Goal: Transaction & Acquisition: Purchase product/service

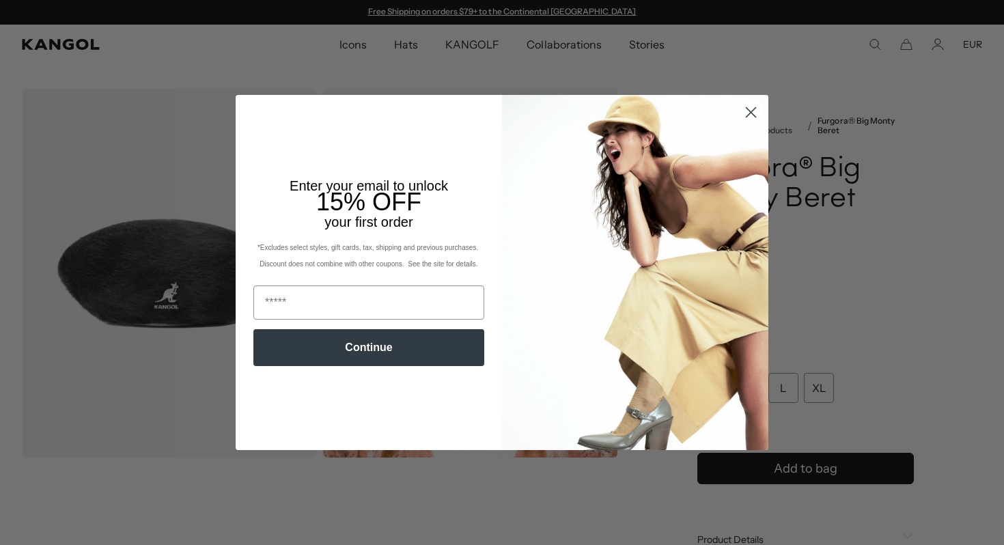
scroll to position [0, 281]
click at [751, 112] on icon "Close dialog" at bounding box center [751, 112] width 10 height 10
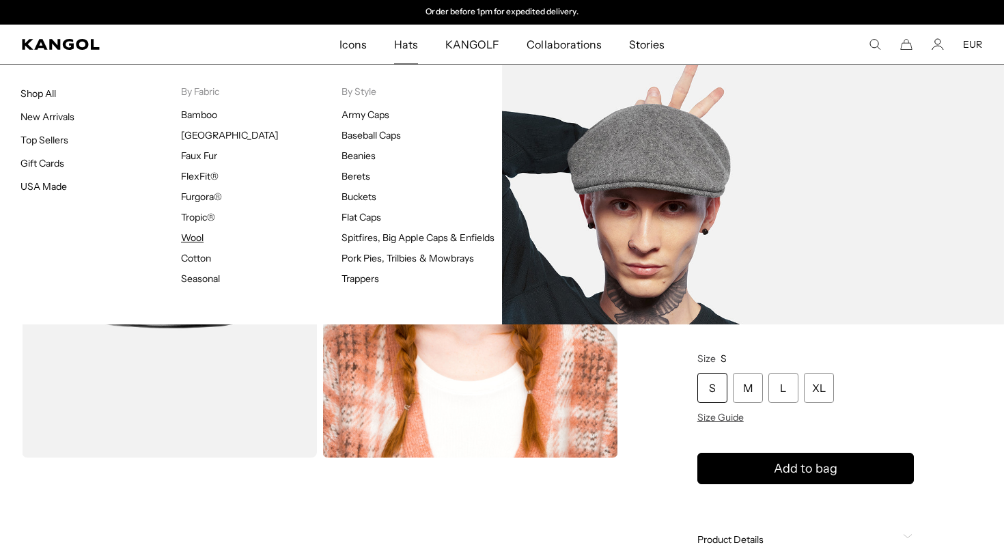
click at [186, 238] on link "Wool" at bounding box center [192, 237] width 23 height 12
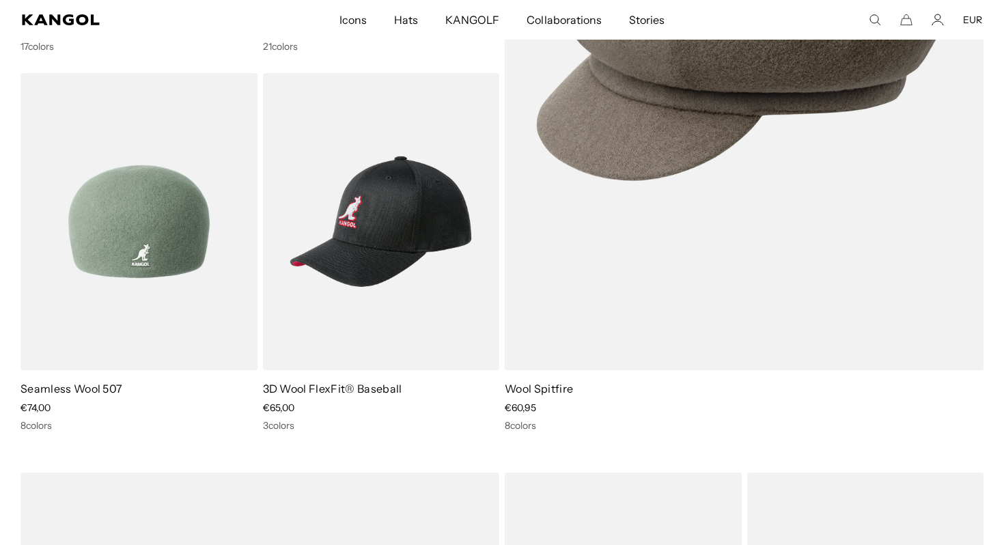
scroll to position [0, 281]
click at [197, 257] on img at bounding box center [138, 221] width 237 height 297
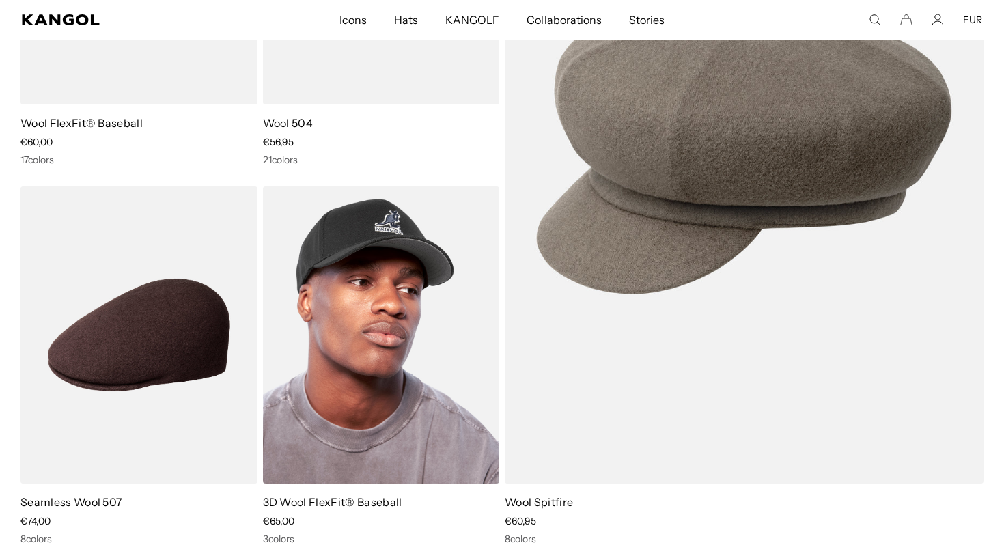
scroll to position [189, 0]
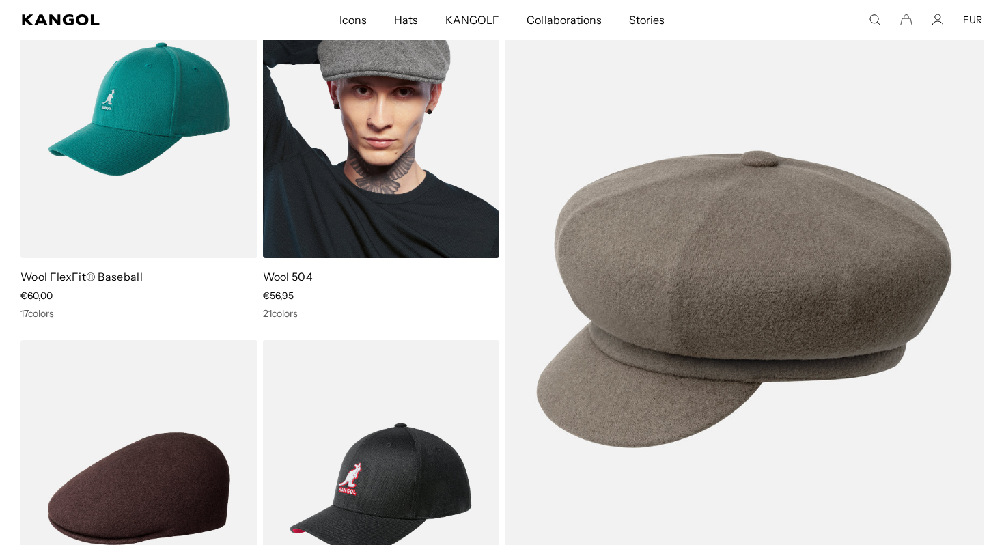
click at [373, 162] on img at bounding box center [381, 109] width 237 height 297
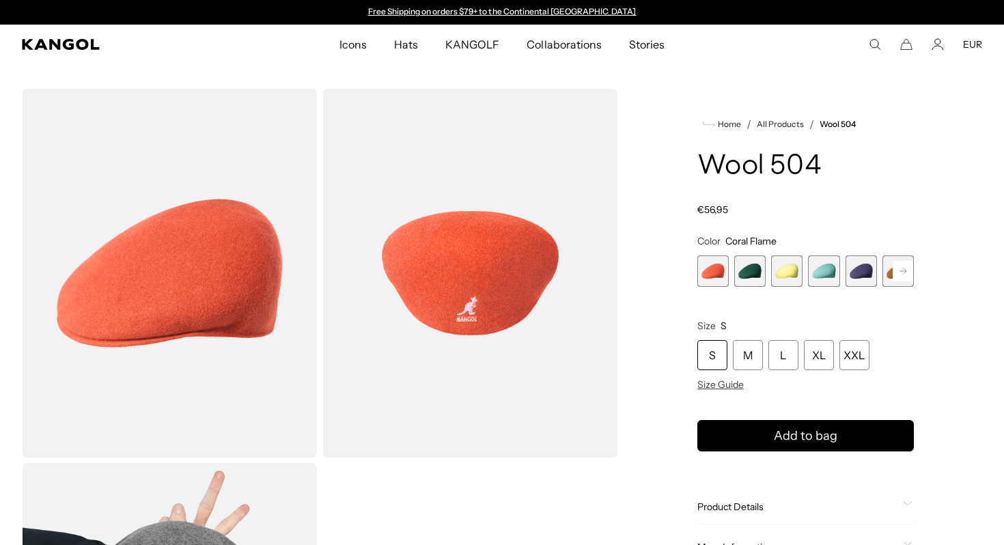
click at [900, 260] on icon at bounding box center [902, 271] width 20 height 22
click at [900, 262] on rect at bounding box center [902, 271] width 20 height 20
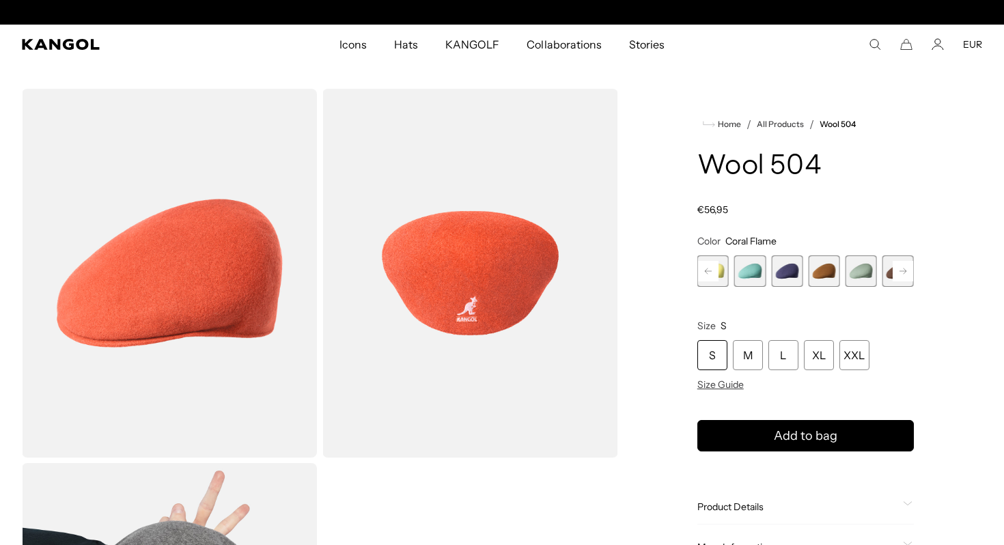
scroll to position [0, 281]
click at [837, 271] on span "6 of 21" at bounding box center [823, 270] width 31 height 31
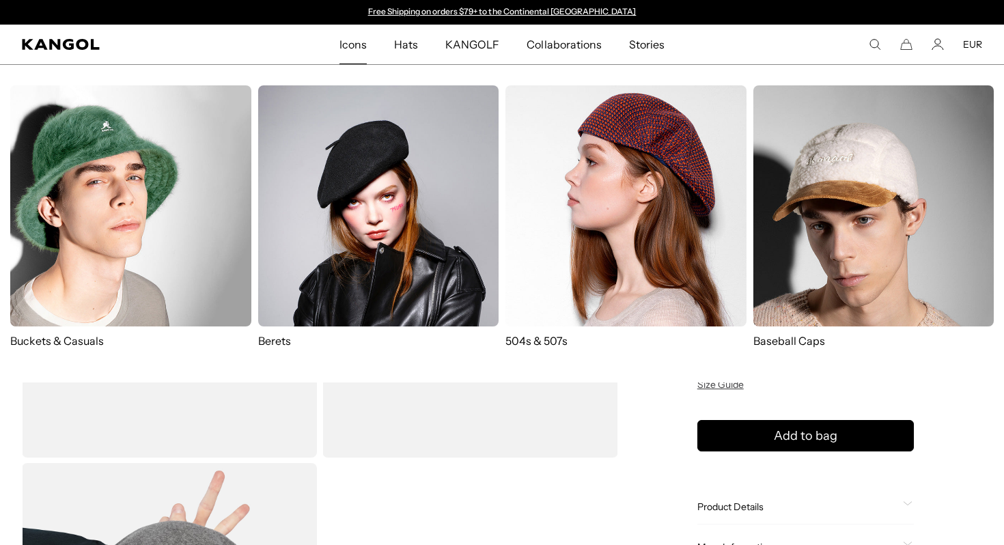
click at [596, 197] on img at bounding box center [625, 205] width 241 height 241
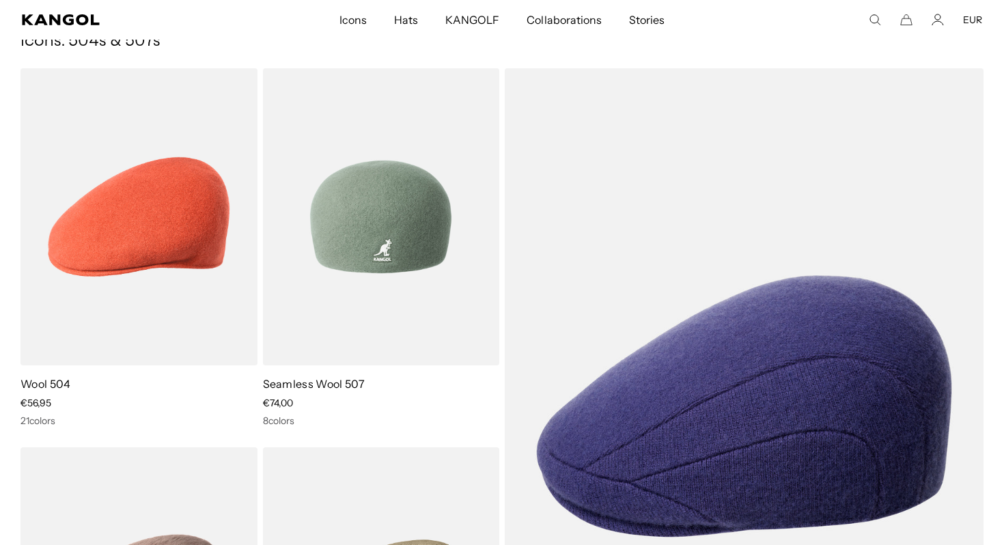
click at [279, 265] on img at bounding box center [381, 216] width 237 height 297
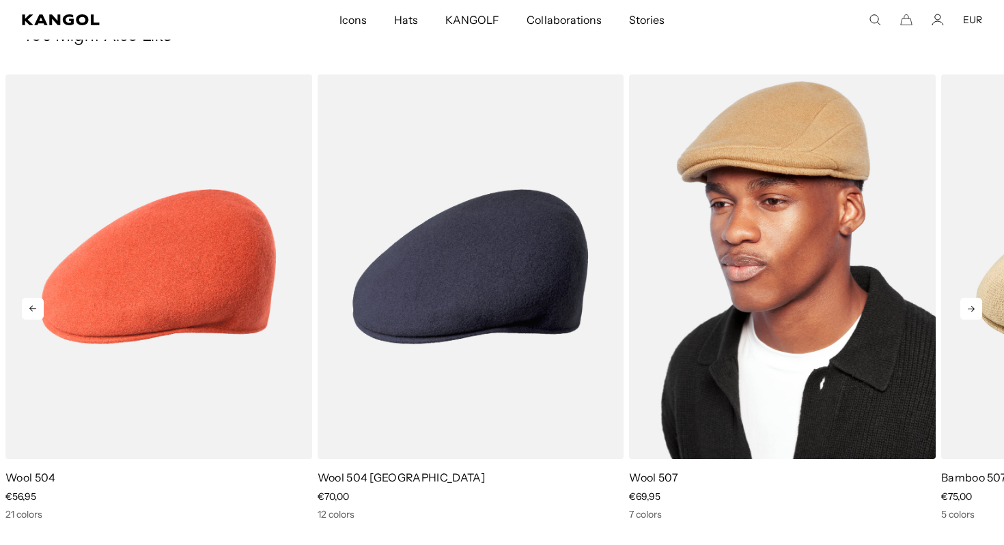
scroll to position [0, 281]
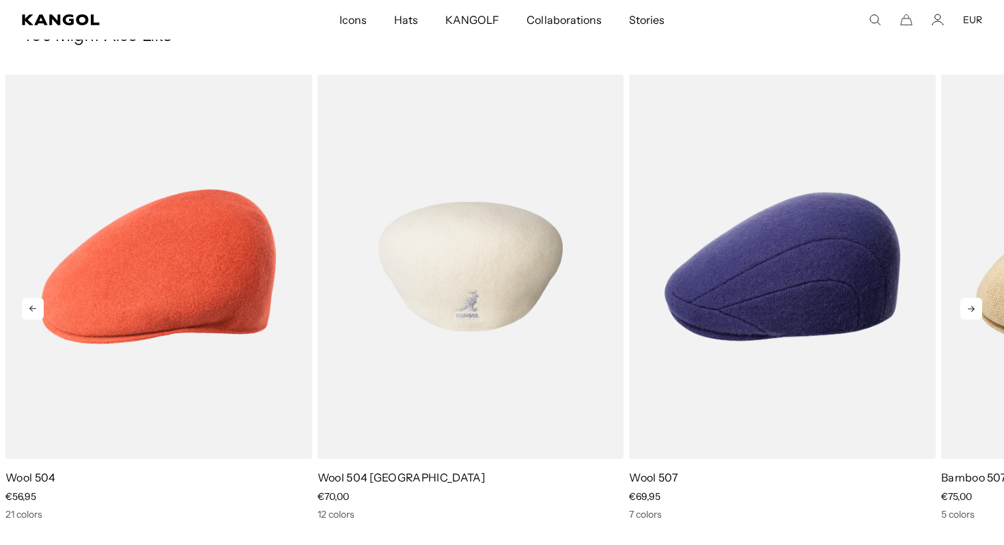
click at [522, 513] on div "12 colors" at bounding box center [470, 514] width 307 height 12
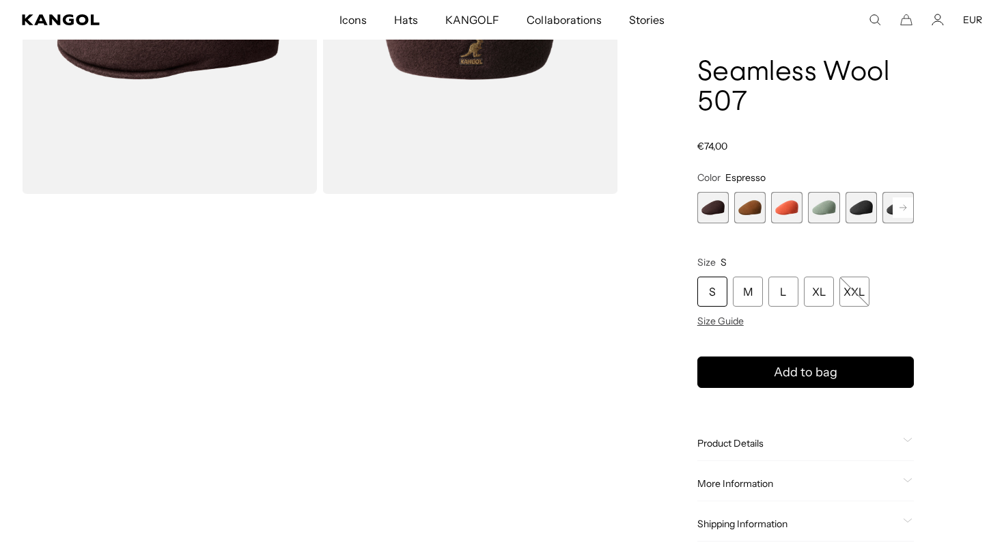
scroll to position [0, 0]
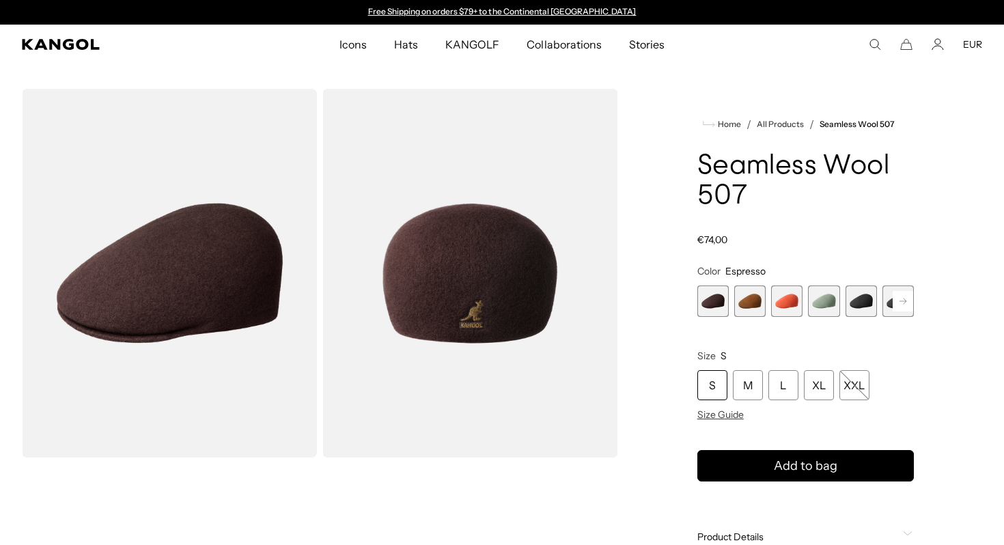
click at [896, 296] on rect at bounding box center [902, 301] width 20 height 20
click at [870, 298] on span "8 of 9" at bounding box center [860, 300] width 31 height 31
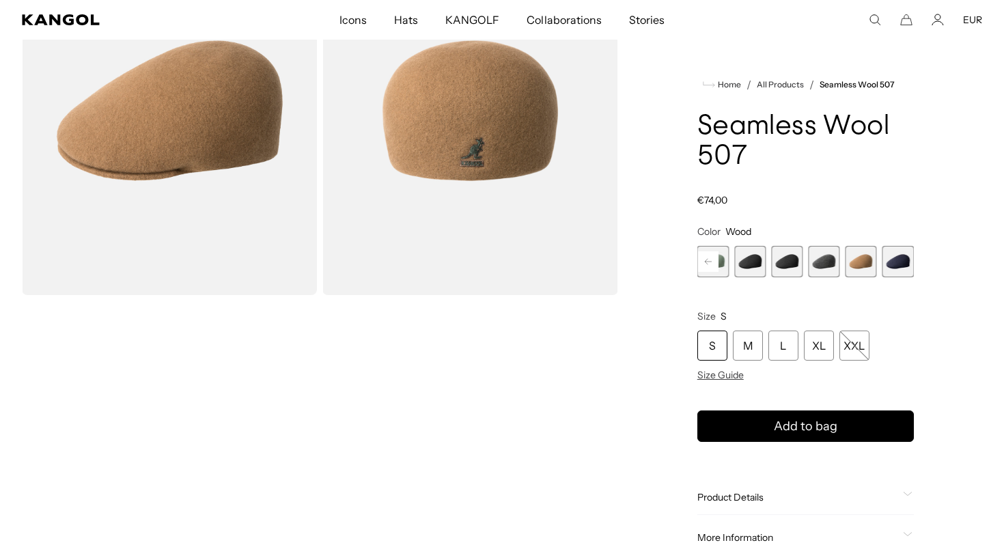
scroll to position [160, 0]
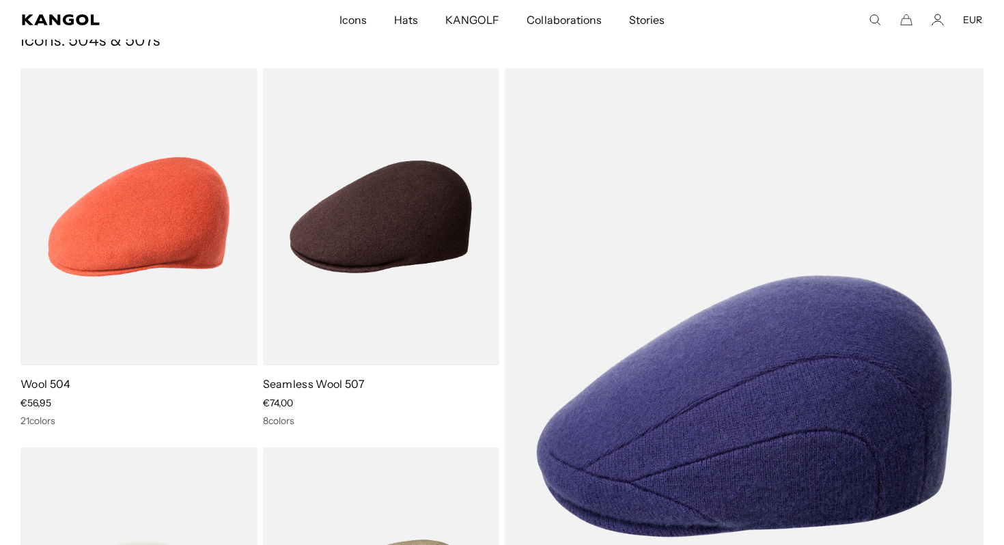
scroll to position [0, 281]
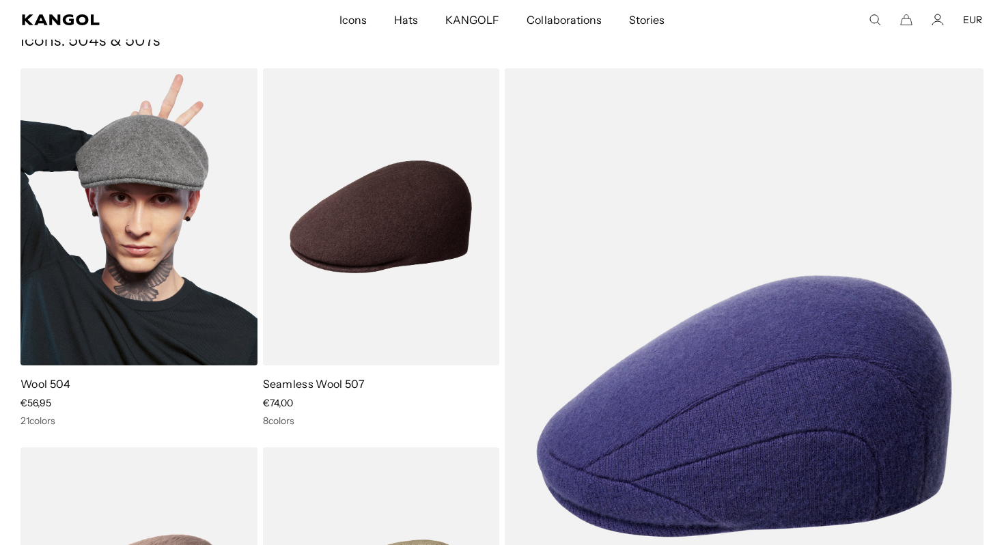
click at [173, 312] on img at bounding box center [138, 216] width 237 height 297
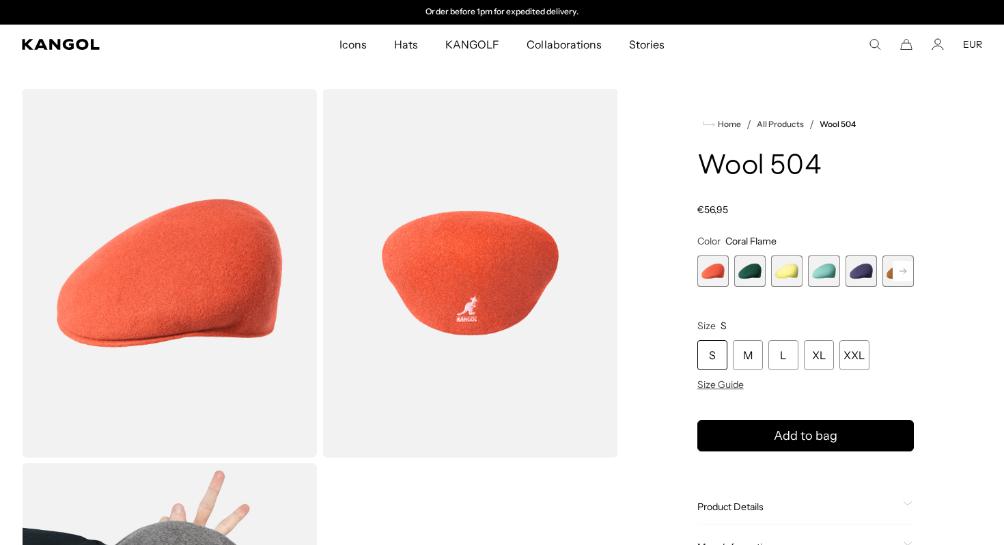
click at [904, 269] on icon at bounding box center [902, 270] width 7 height 5
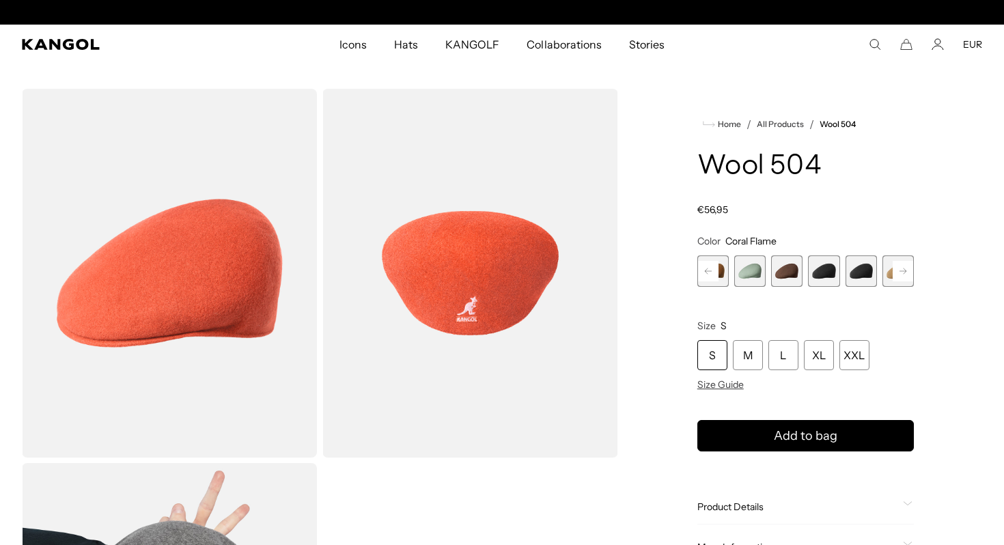
click at [753, 263] on span "7 of 21" at bounding box center [749, 270] width 31 height 31
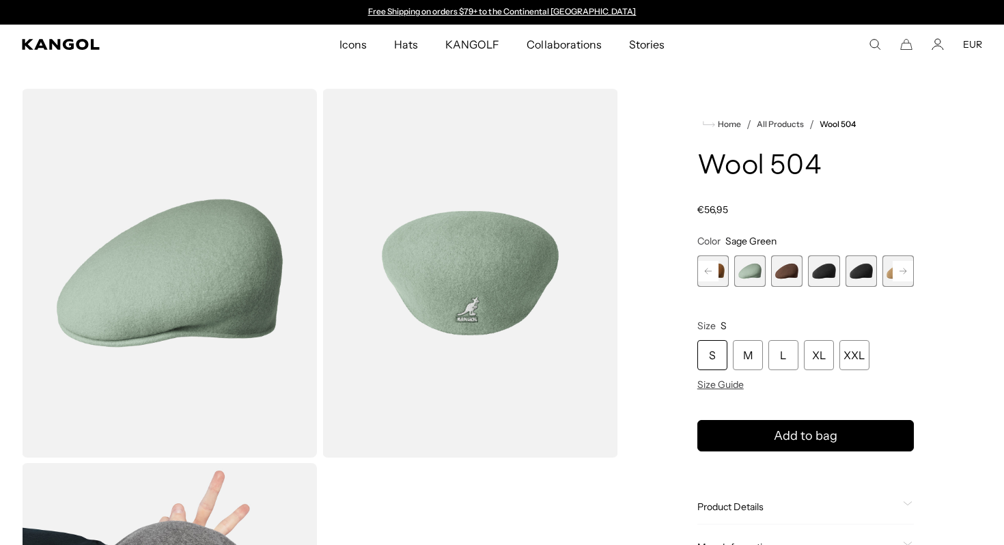
click at [781, 272] on span "8 of 21" at bounding box center [786, 270] width 31 height 31
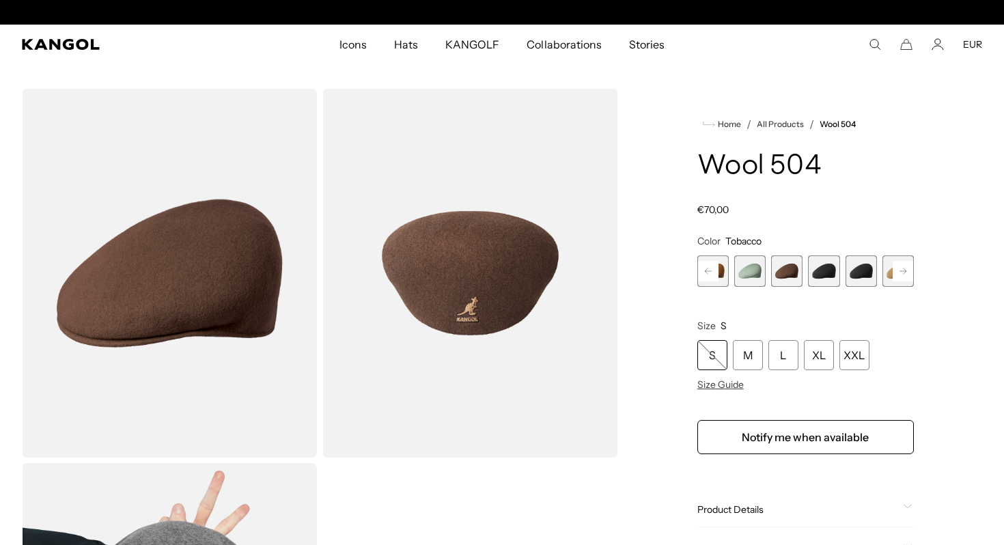
scroll to position [0, 281]
click at [833, 269] on span "9 of 21" at bounding box center [823, 270] width 31 height 31
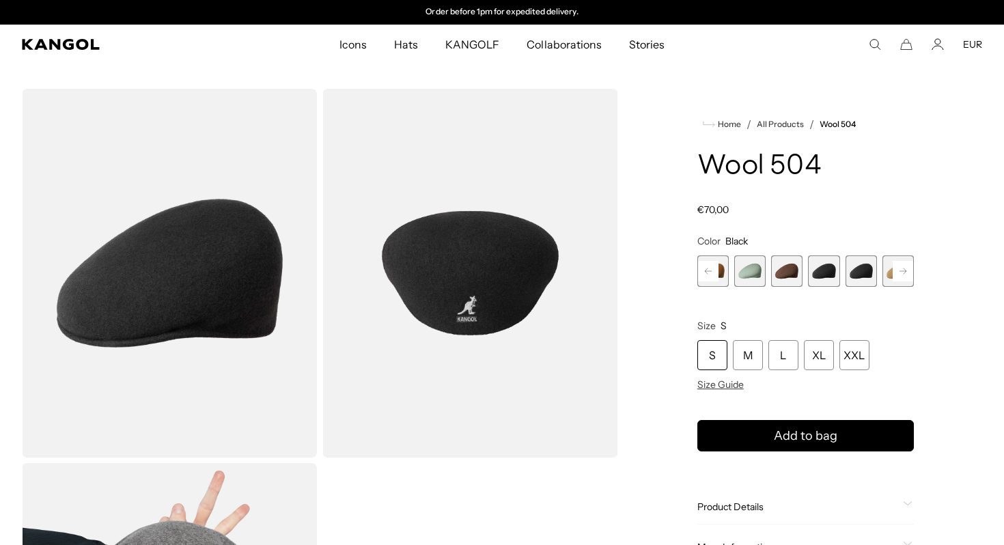
click at [895, 279] on rect at bounding box center [902, 271] width 20 height 20
click at [898, 276] on rect at bounding box center [902, 271] width 20 height 20
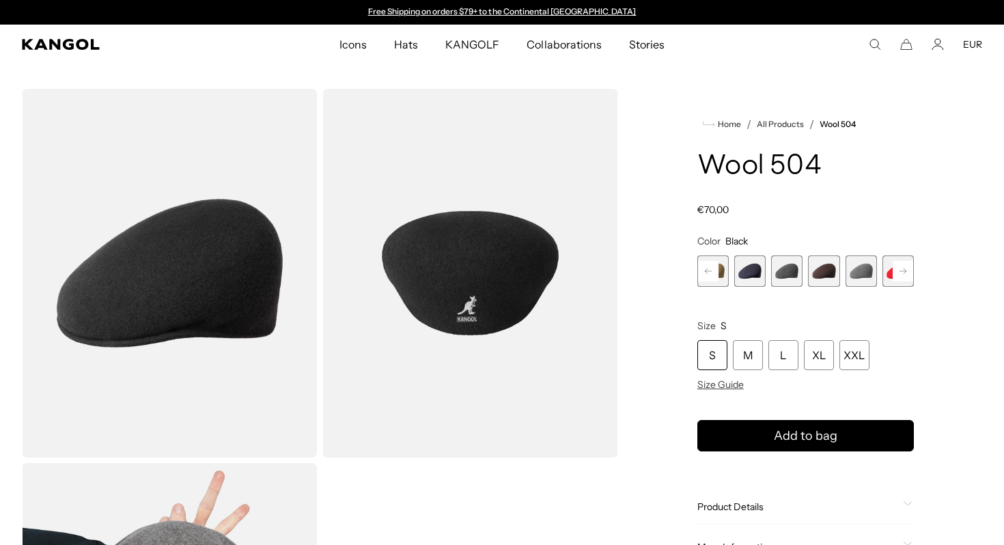
click at [898, 275] on rect at bounding box center [902, 271] width 20 height 20
click at [790, 265] on span "17 of 21" at bounding box center [786, 270] width 31 height 31
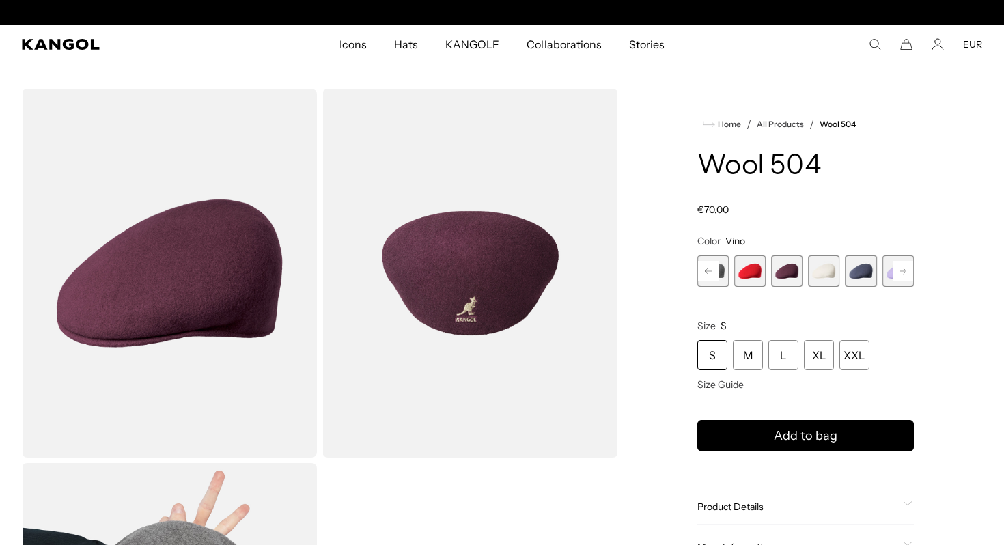
scroll to position [0, 281]
click at [885, 269] on span "20 of 21" at bounding box center [897, 270] width 31 height 31
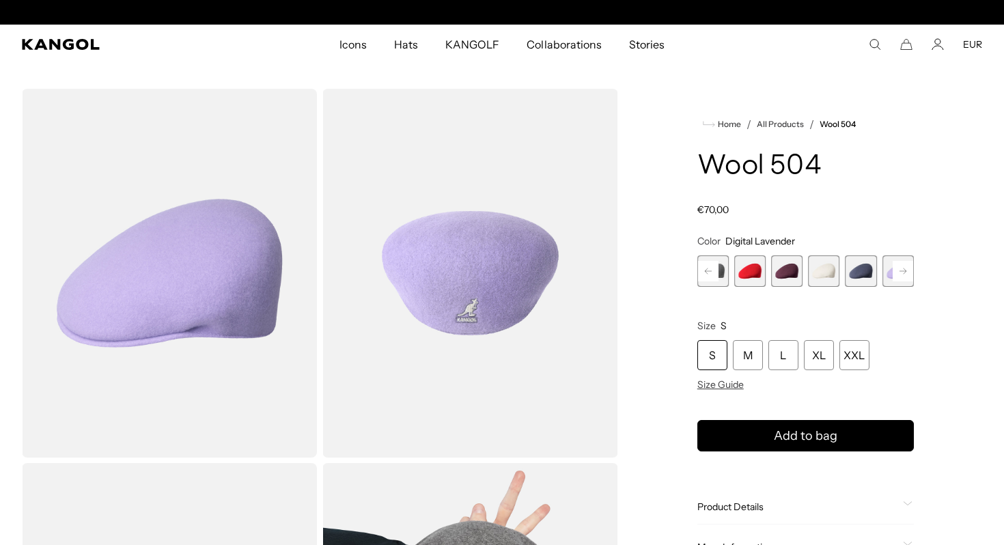
click at [902, 270] on rect at bounding box center [902, 271] width 20 height 20
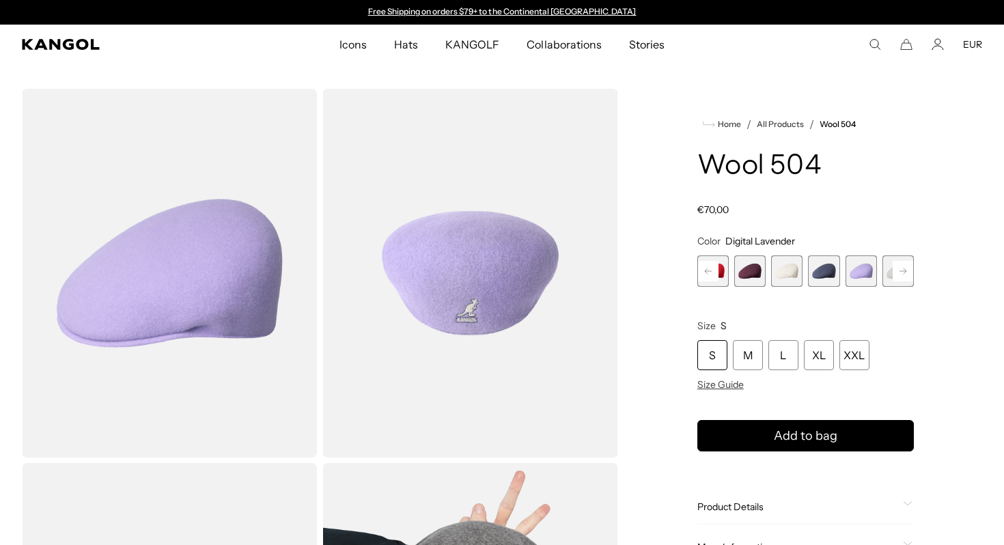
click at [902, 270] on div "Previous Next Coral Flame Variant sold out or unavailable Deep Emerald Variant …" at bounding box center [805, 270] width 216 height 31
click at [902, 270] on span "21 of 21" at bounding box center [897, 270] width 31 height 31
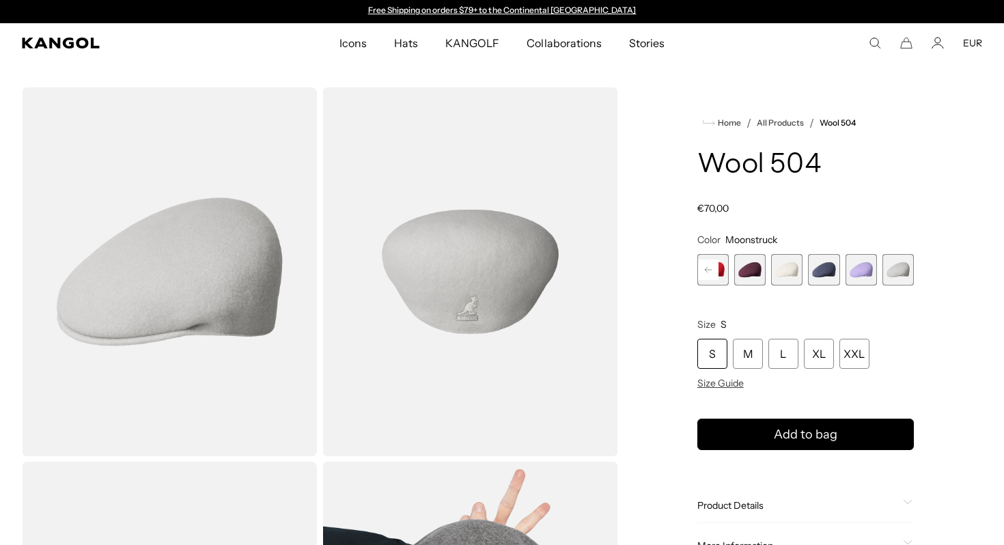
click at [817, 270] on span "19 of 21" at bounding box center [823, 269] width 31 height 31
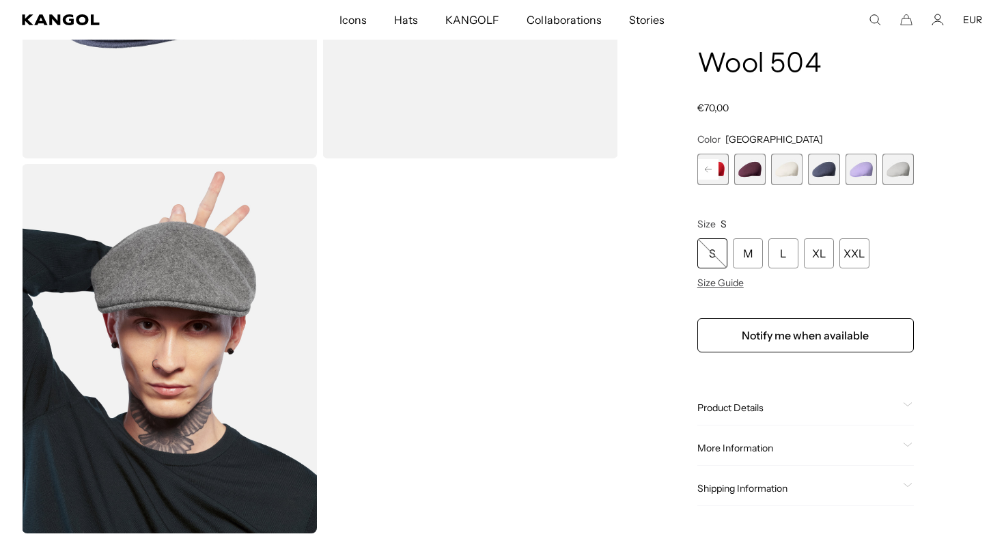
click at [742, 176] on span "17 of 21" at bounding box center [749, 169] width 31 height 31
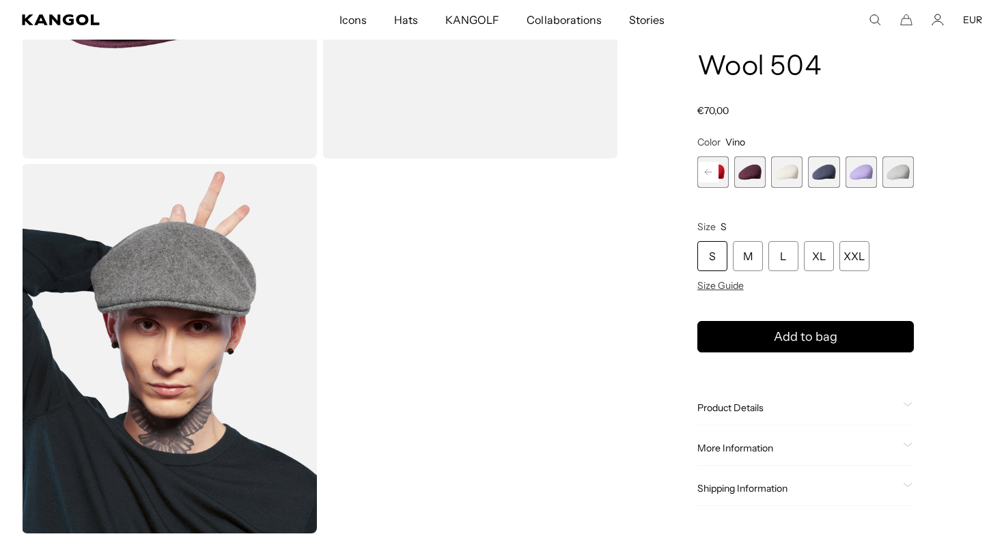
scroll to position [0, 281]
click at [820, 178] on span "19 of 21" at bounding box center [823, 171] width 31 height 31
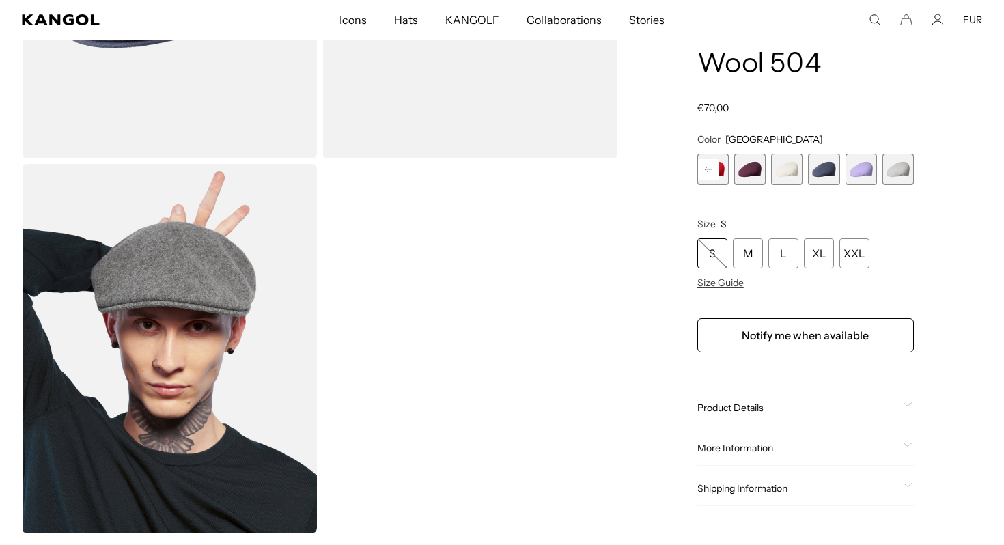
drag, startPoint x: 727, startPoint y: 137, endPoint x: 821, endPoint y: 137, distance: 93.5
click at [821, 137] on fieldset "Color [GEOGRAPHIC_DATA] Previous Next Coral Flame Variant sold out or unavailab…" at bounding box center [805, 159] width 216 height 52
drag, startPoint x: 810, startPoint y: 137, endPoint x: 724, endPoint y: 137, distance: 86.7
click at [724, 137] on fieldset "Color [GEOGRAPHIC_DATA] Previous Next Coral Flame Variant sold out or unavailab…" at bounding box center [805, 159] width 216 height 52
copy span "[GEOGRAPHIC_DATA]"
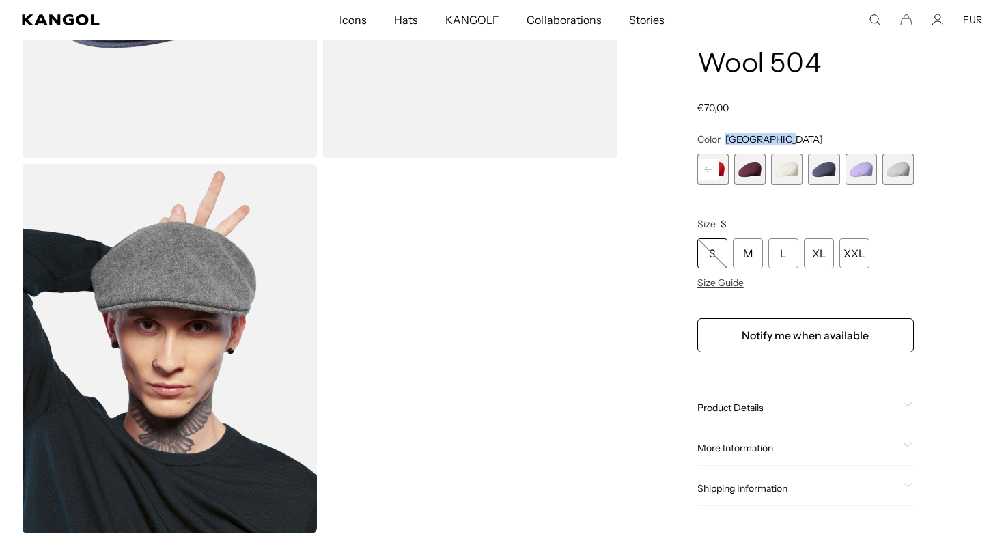
scroll to position [0, 281]
click at [788, 134] on fieldset "Color [GEOGRAPHIC_DATA] Previous Next Coral Flame Variant sold out or unavailab…" at bounding box center [805, 159] width 216 height 52
drag, startPoint x: 788, startPoint y: 134, endPoint x: 730, endPoint y: 135, distance: 57.4
click at [730, 135] on fieldset "Color [GEOGRAPHIC_DATA] Previous Next Coral Flame Variant sold out or unavailab…" at bounding box center [805, 159] width 216 height 52
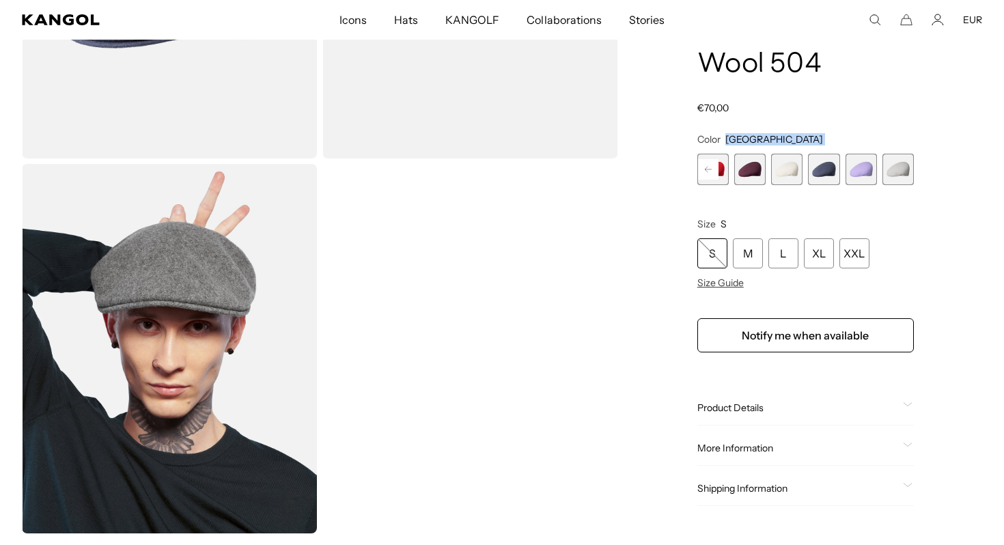
copy fieldset "[GEOGRAPHIC_DATA]"
click at [707, 169] on rect at bounding box center [708, 169] width 20 height 20
click at [855, 170] on span "19 of 21" at bounding box center [860, 169] width 31 height 31
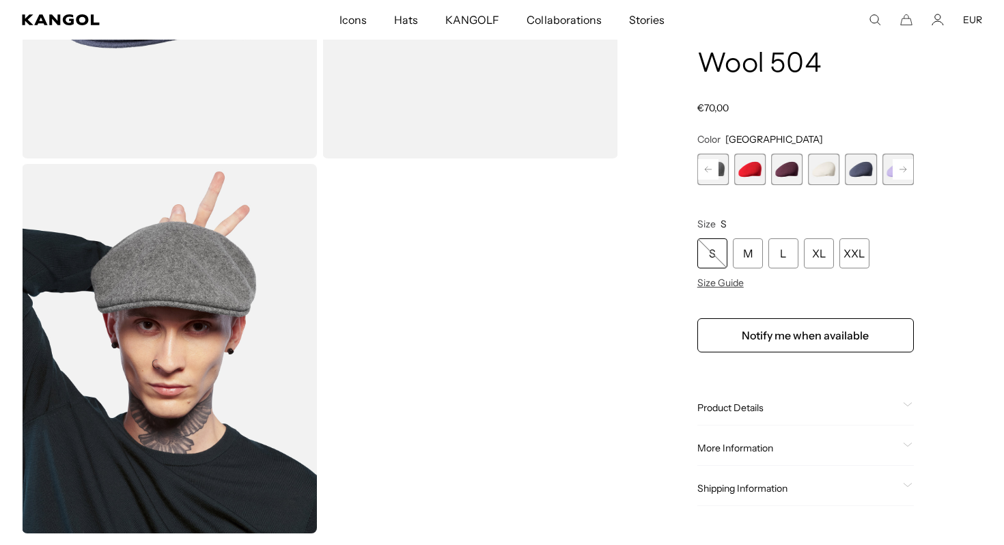
scroll to position [0, 0]
drag, startPoint x: 724, startPoint y: 138, endPoint x: 795, endPoint y: 138, distance: 71.0
click at [795, 138] on fieldset "Color [GEOGRAPHIC_DATA] Previous Next Coral Flame Variant sold out or unavailab…" at bounding box center [805, 159] width 216 height 52
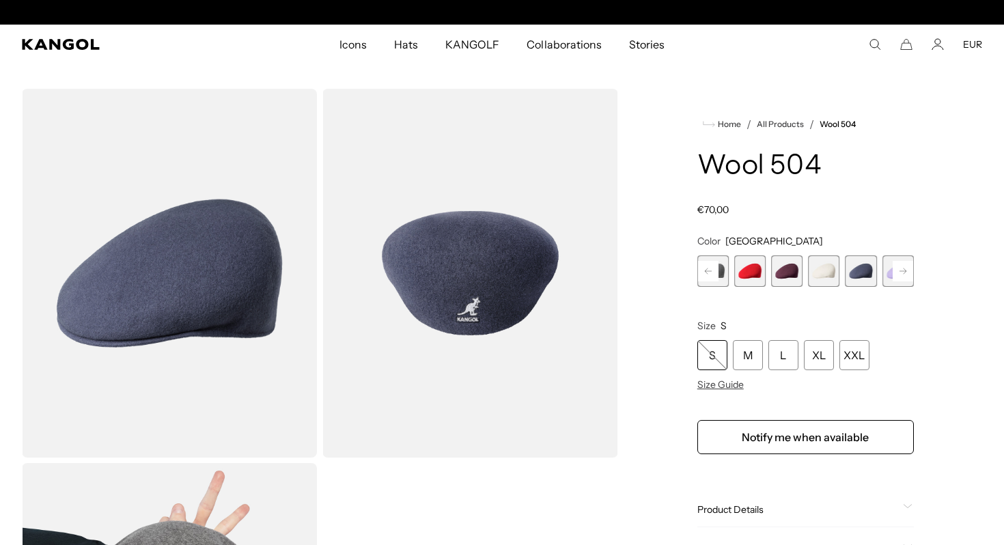
scroll to position [0, 281]
drag, startPoint x: 725, startPoint y: 236, endPoint x: 790, endPoint y: 236, distance: 64.9
click at [790, 236] on fieldset "Color [GEOGRAPHIC_DATA] Previous Next Coral Flame Variant sold out or unavailab…" at bounding box center [805, 261] width 216 height 52
copy span "[GEOGRAPHIC_DATA]"
